Goal: Task Accomplishment & Management: Complete application form

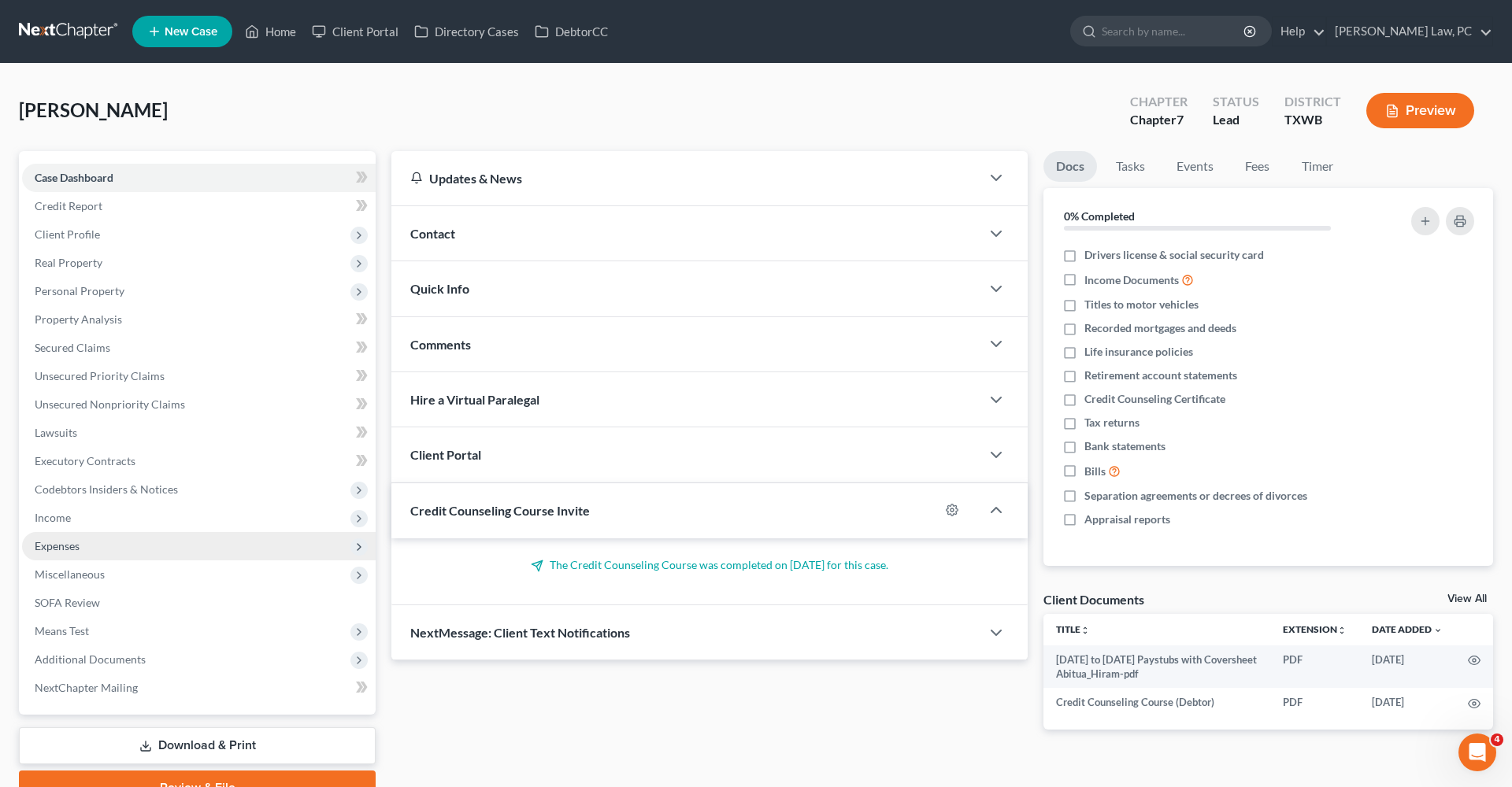
click at [61, 542] on span "Expenses" at bounding box center [57, 546] width 44 height 13
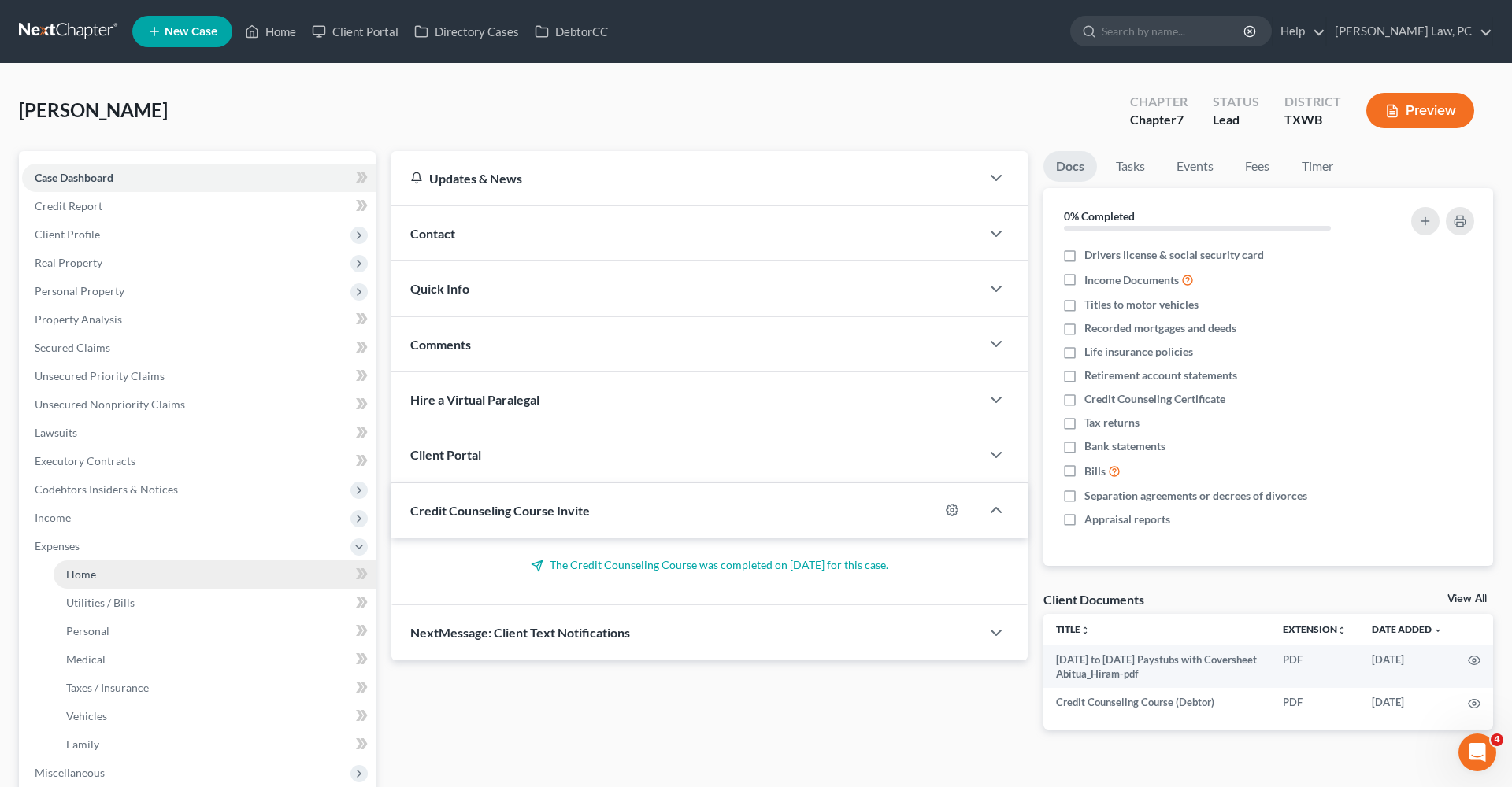
click at [77, 581] on link "Home" at bounding box center [214, 575] width 322 height 29
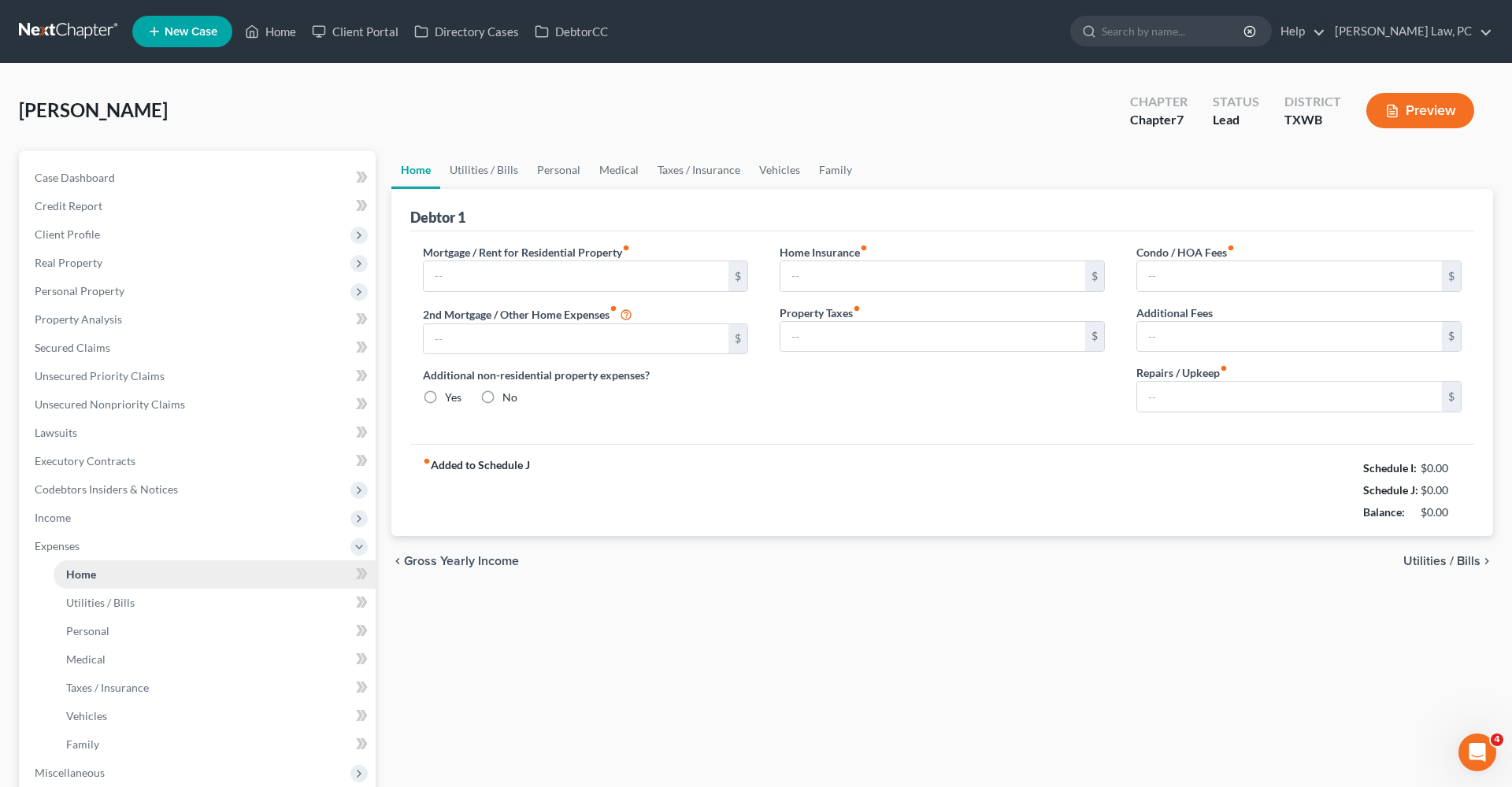
type input "1,158.00"
type input "0.00"
radio input "true"
type input "22.00"
type input "0.00"
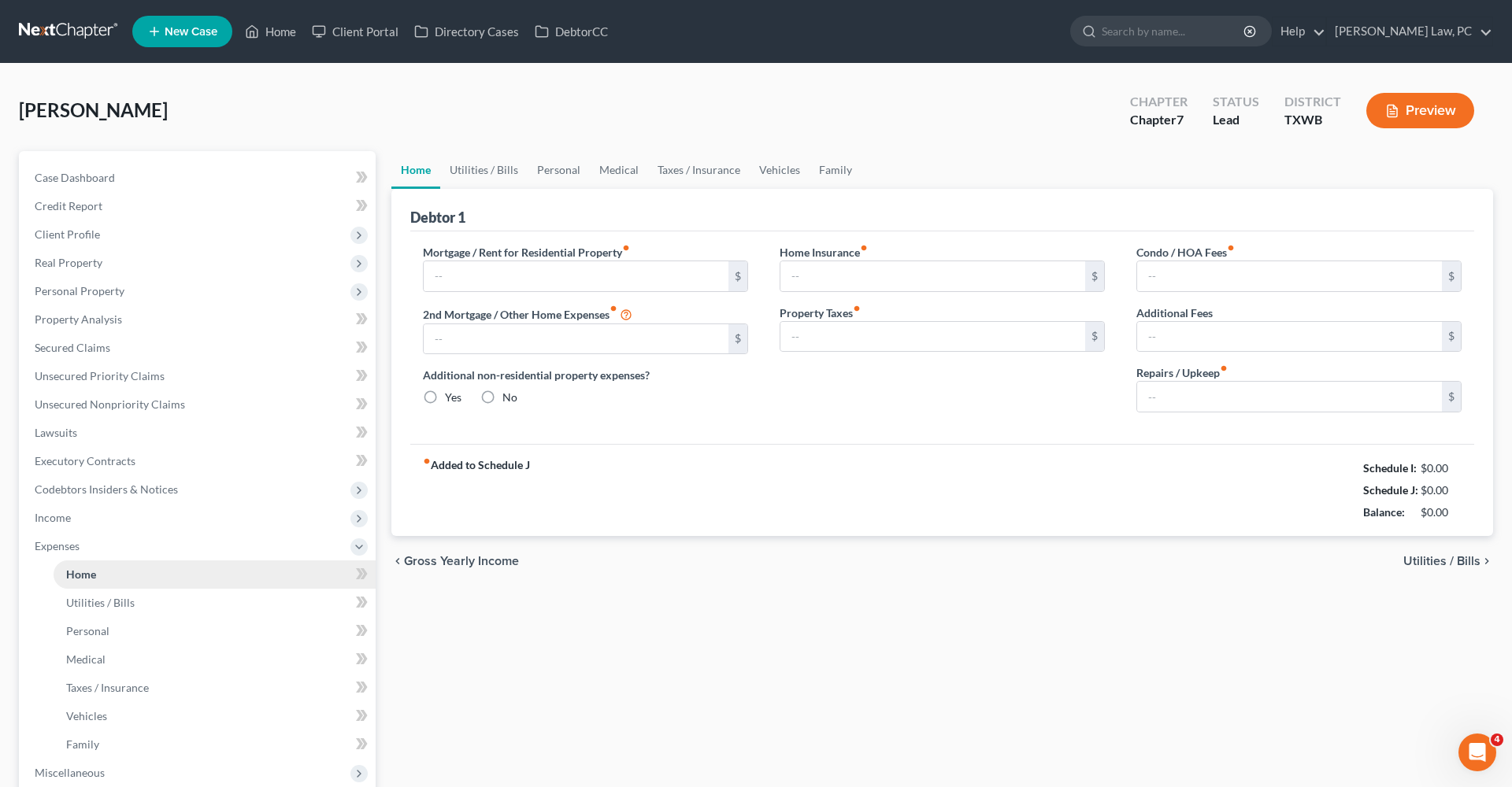
type input "0.00"
click at [76, 32] on link at bounding box center [69, 32] width 101 height 29
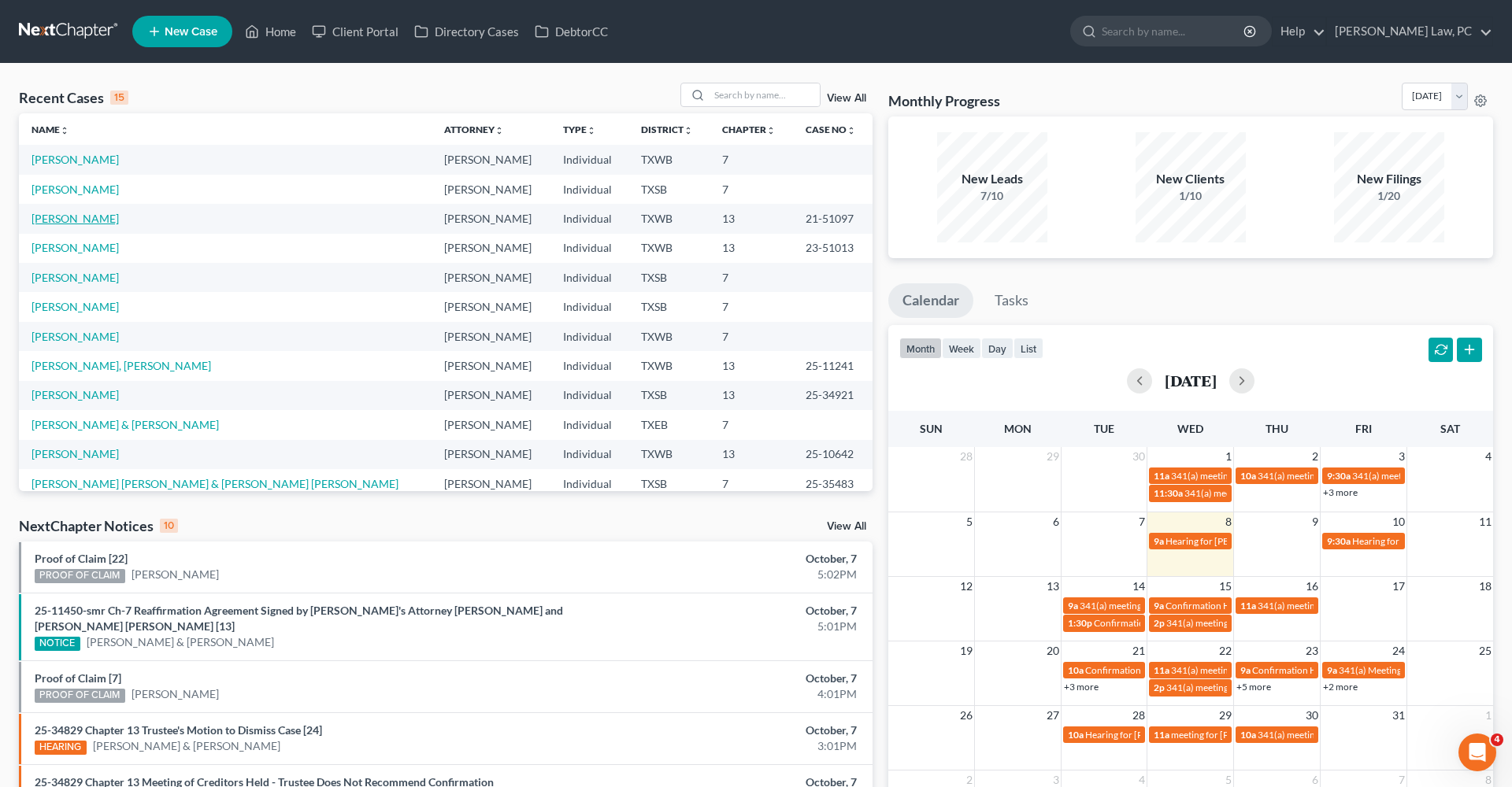
click at [70, 217] on link "[PERSON_NAME]" at bounding box center [75, 218] width 87 height 13
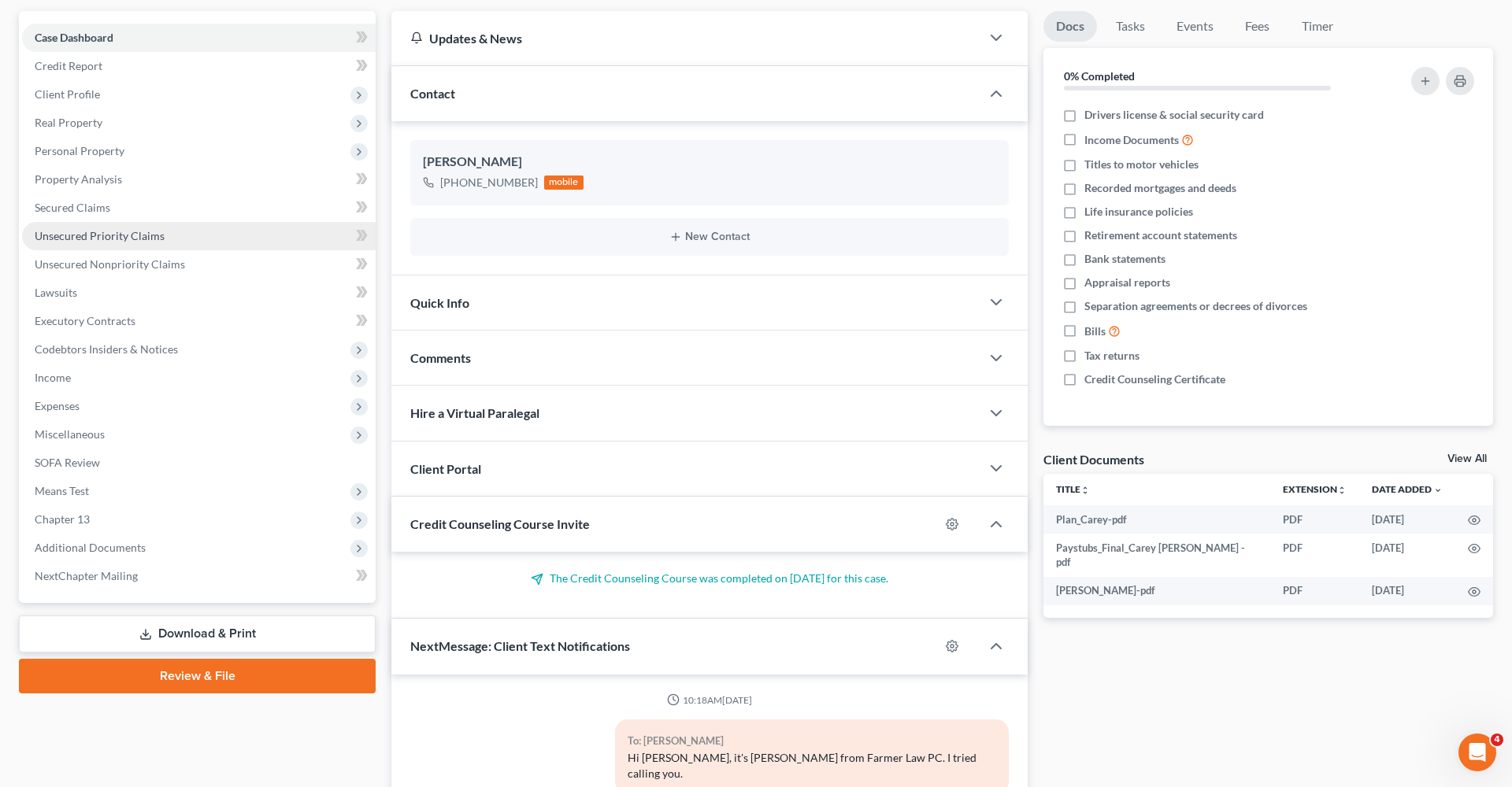
scroll to position [158, 0]
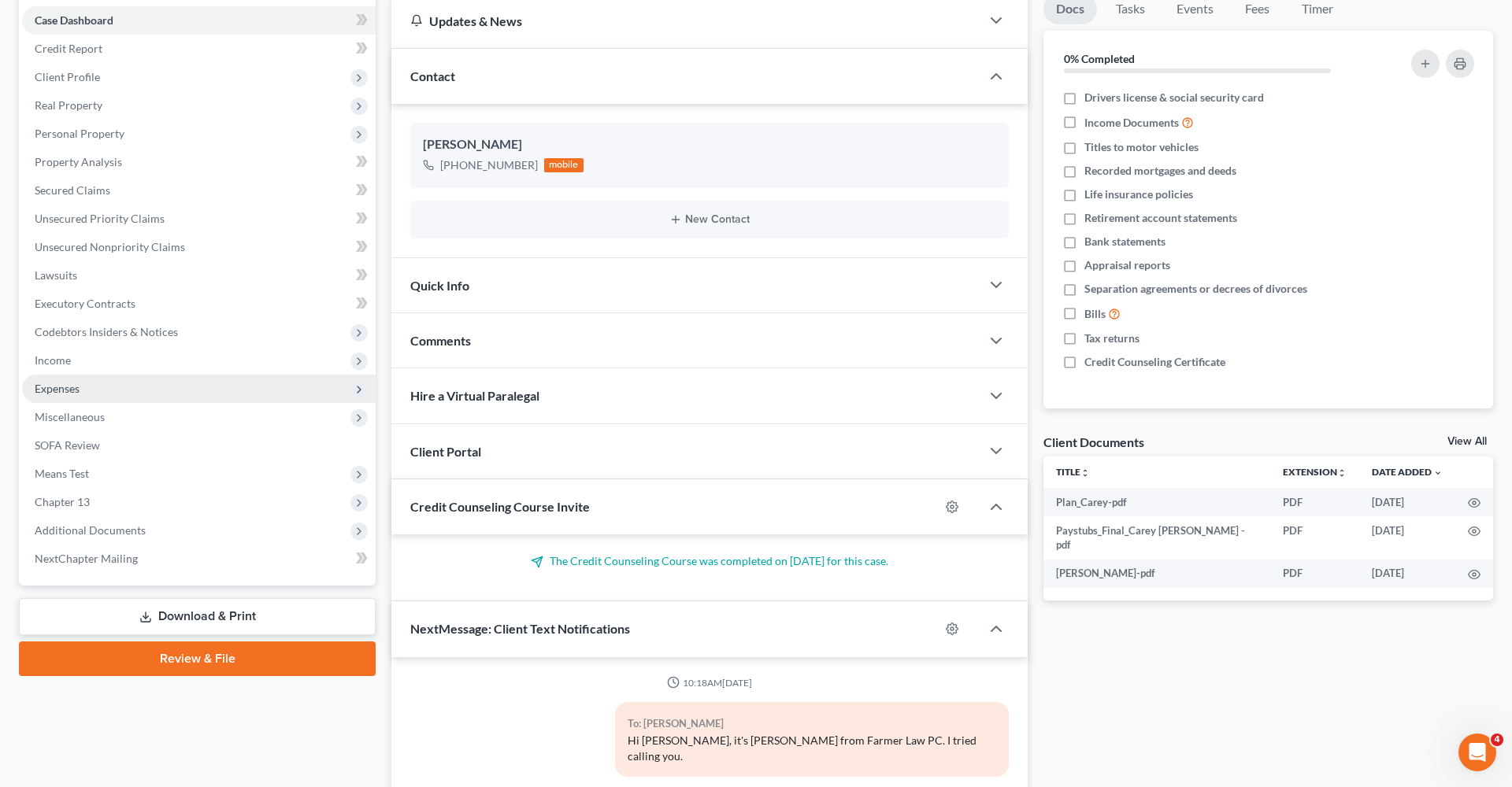
click at [61, 389] on span "Expenses" at bounding box center [57, 388] width 44 height 13
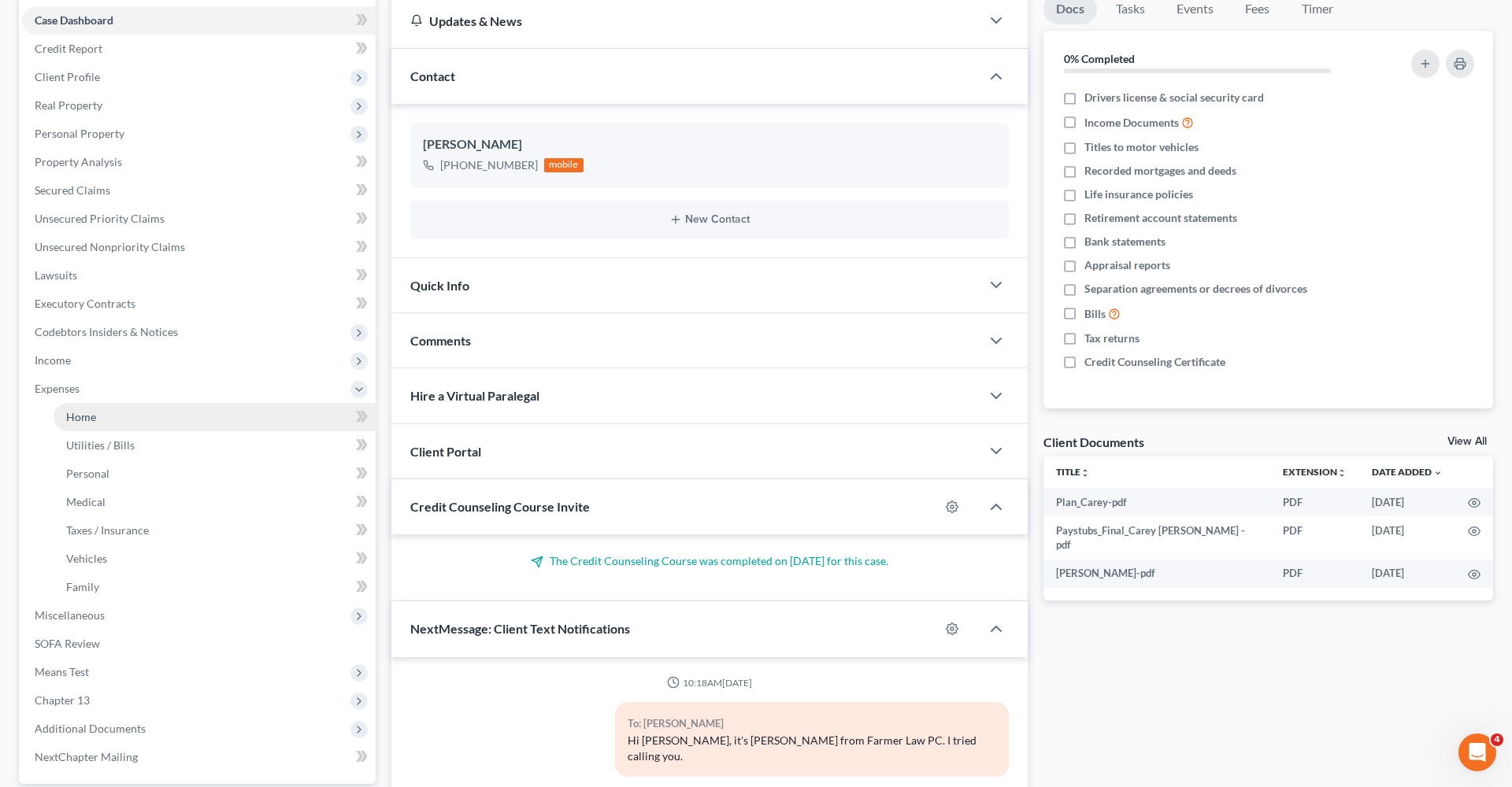
click at [100, 414] on link "Home" at bounding box center [214, 417] width 322 height 29
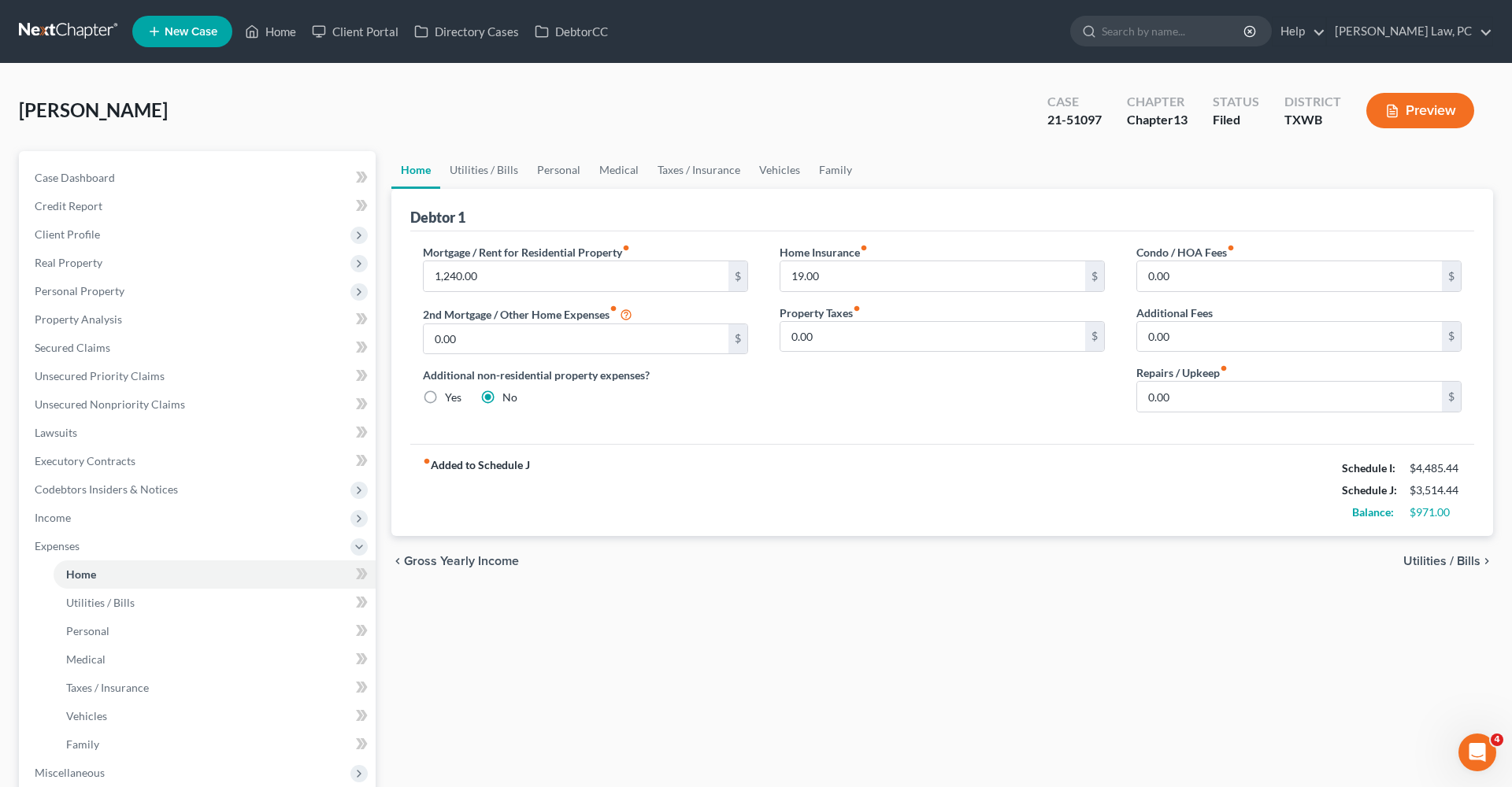
click at [60, 32] on link at bounding box center [69, 32] width 101 height 29
